Goal: Task Accomplishment & Management: Manage account settings

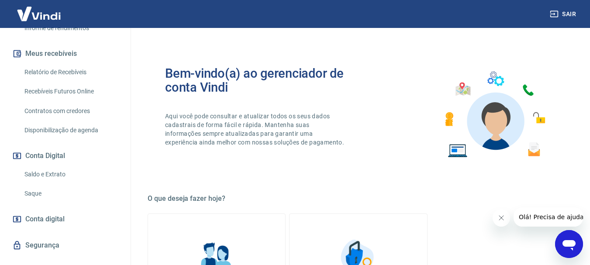
scroll to position [191, 0]
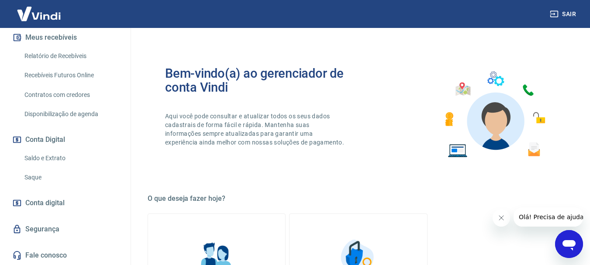
click at [33, 179] on link "Saque" at bounding box center [70, 177] width 99 height 18
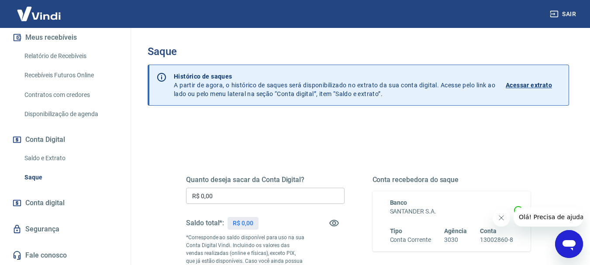
scroll to position [87, 0]
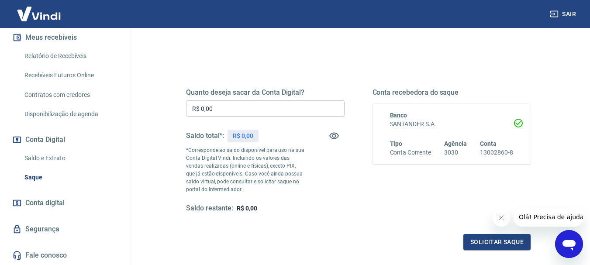
click at [319, 106] on input "R$ 0,00" at bounding box center [265, 108] width 158 height 16
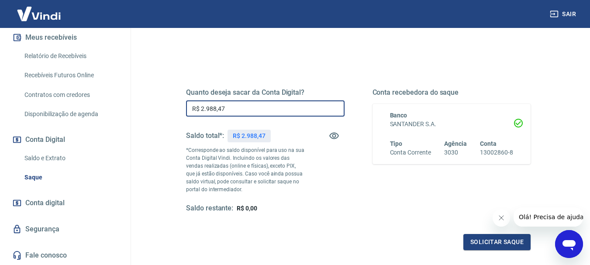
scroll to position [131, 0]
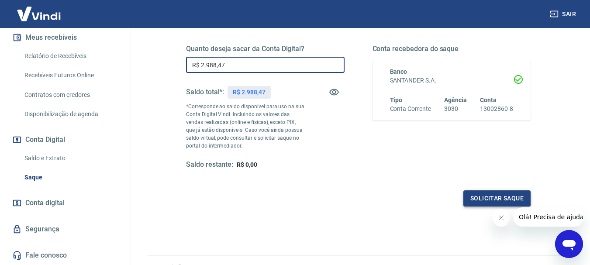
type input "R$ 2.988,47"
click at [522, 199] on button "Solicitar saque" at bounding box center [496, 198] width 67 height 16
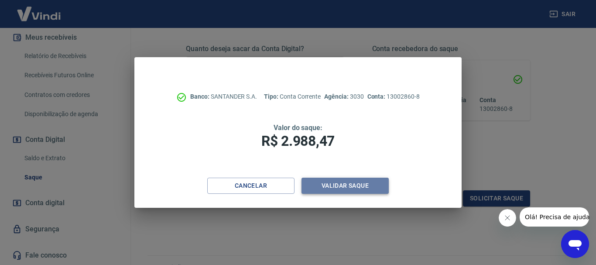
click at [324, 184] on button "Validar saque" at bounding box center [345, 186] width 87 height 16
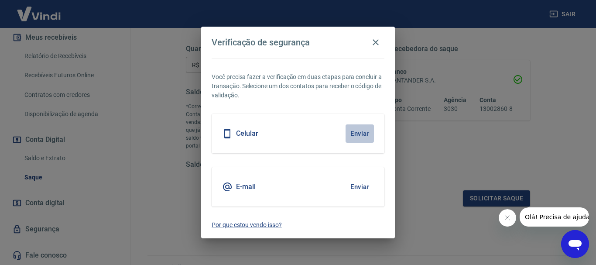
click at [353, 135] on button "Enviar" at bounding box center [360, 133] width 28 height 18
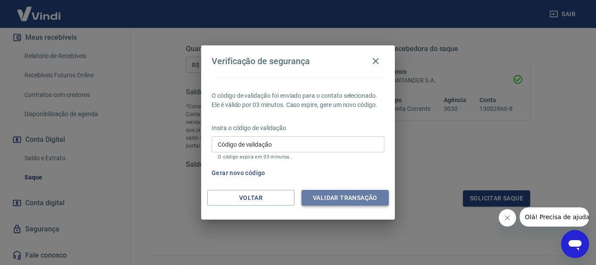
click at [358, 202] on button "Validar transação" at bounding box center [345, 198] width 87 height 16
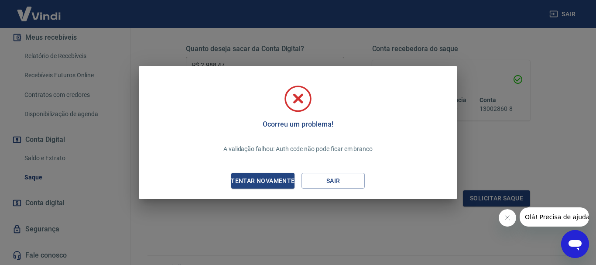
click at [294, 100] on icon at bounding box center [297, 98] width 25 height 25
click at [257, 184] on div "Tentar novamente" at bounding box center [262, 180] width 85 height 11
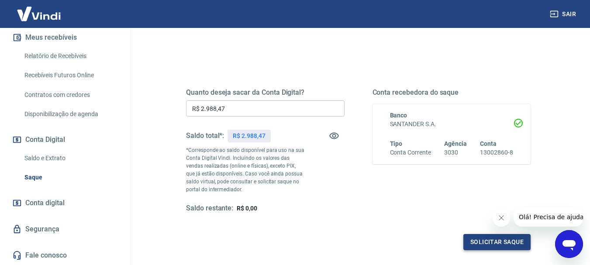
scroll to position [175, 0]
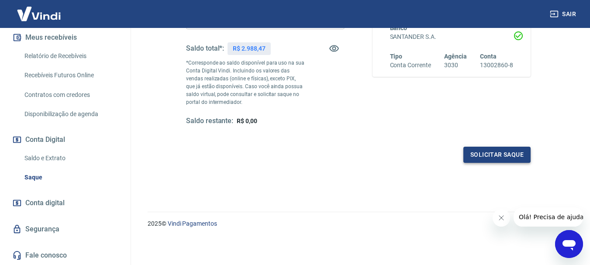
click at [500, 156] on button "Solicitar saque" at bounding box center [496, 155] width 67 height 16
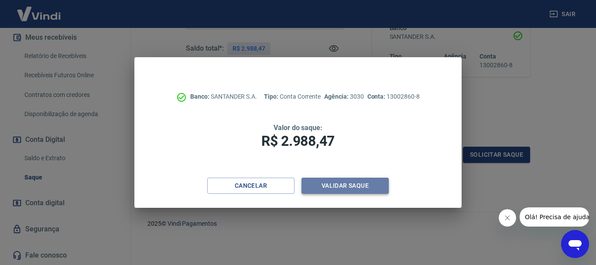
click at [332, 191] on button "Validar saque" at bounding box center [345, 186] width 87 height 16
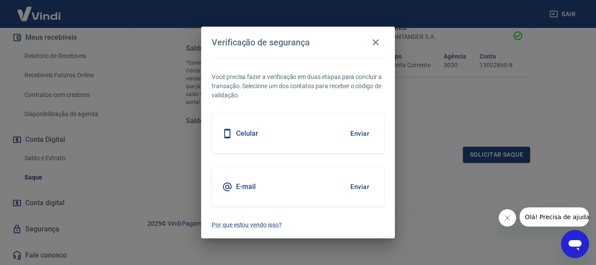
click at [360, 130] on button "Enviar" at bounding box center [360, 133] width 28 height 18
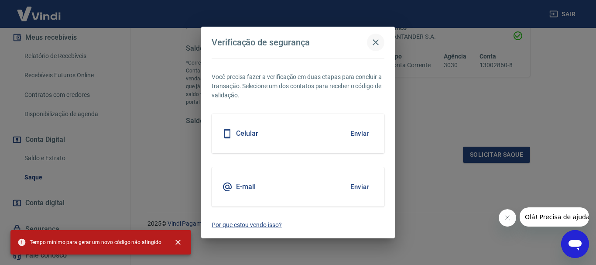
click at [377, 41] on icon "button" at bounding box center [376, 42] width 6 height 6
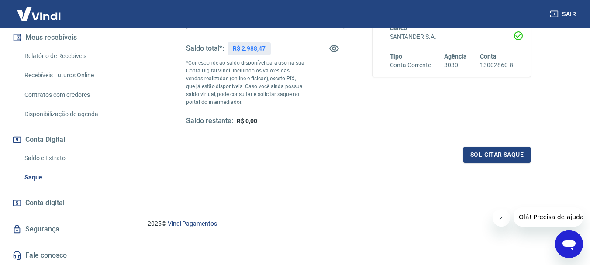
click at [505, 146] on div "Quanto deseja sacar da Conta Digital? R$ 2.988,47 ​ Saldo total*: R$ 2.988,47 *…" at bounding box center [358, 71] width 344 height 183
click at [501, 151] on button "Solicitar saque" at bounding box center [496, 155] width 67 height 16
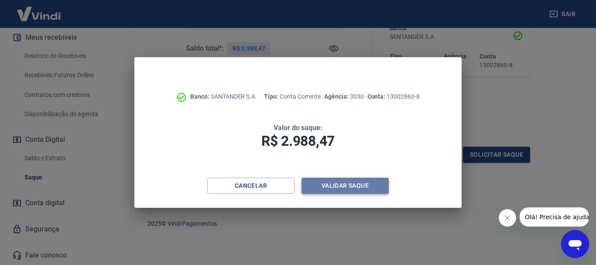
click at [359, 181] on button "Validar saque" at bounding box center [345, 186] width 87 height 16
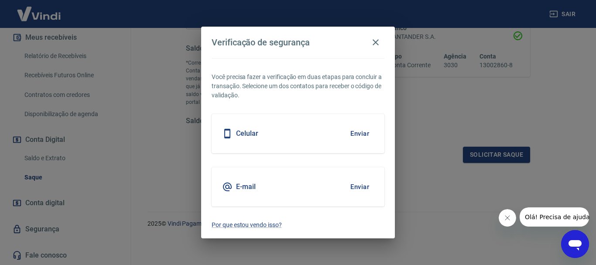
click at [355, 129] on button "Enviar" at bounding box center [360, 133] width 28 height 18
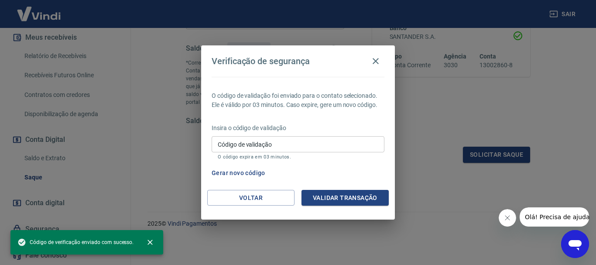
click at [346, 145] on input "Código de validação" at bounding box center [298, 144] width 173 height 16
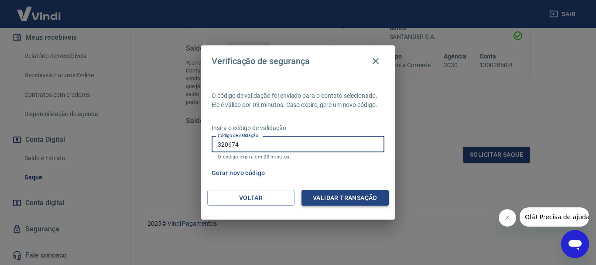
type input "320674"
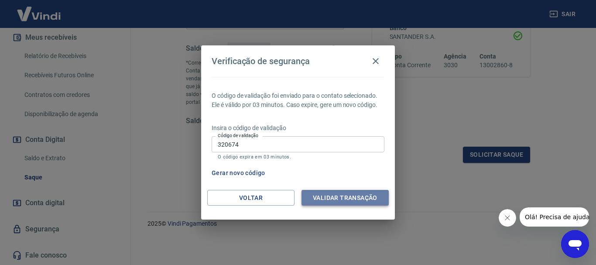
click at [325, 197] on button "Validar transação" at bounding box center [345, 198] width 87 height 16
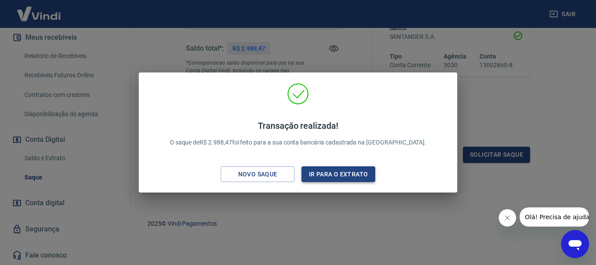
click at [321, 173] on button "Ir para o extrato" at bounding box center [339, 174] width 74 height 16
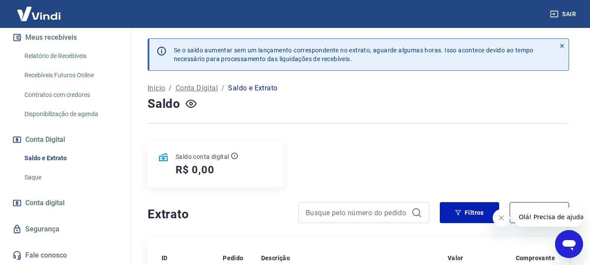
click at [570, 14] on button "Sair" at bounding box center [563, 14] width 31 height 16
